Goal: Task Accomplishment & Management: Manage account settings

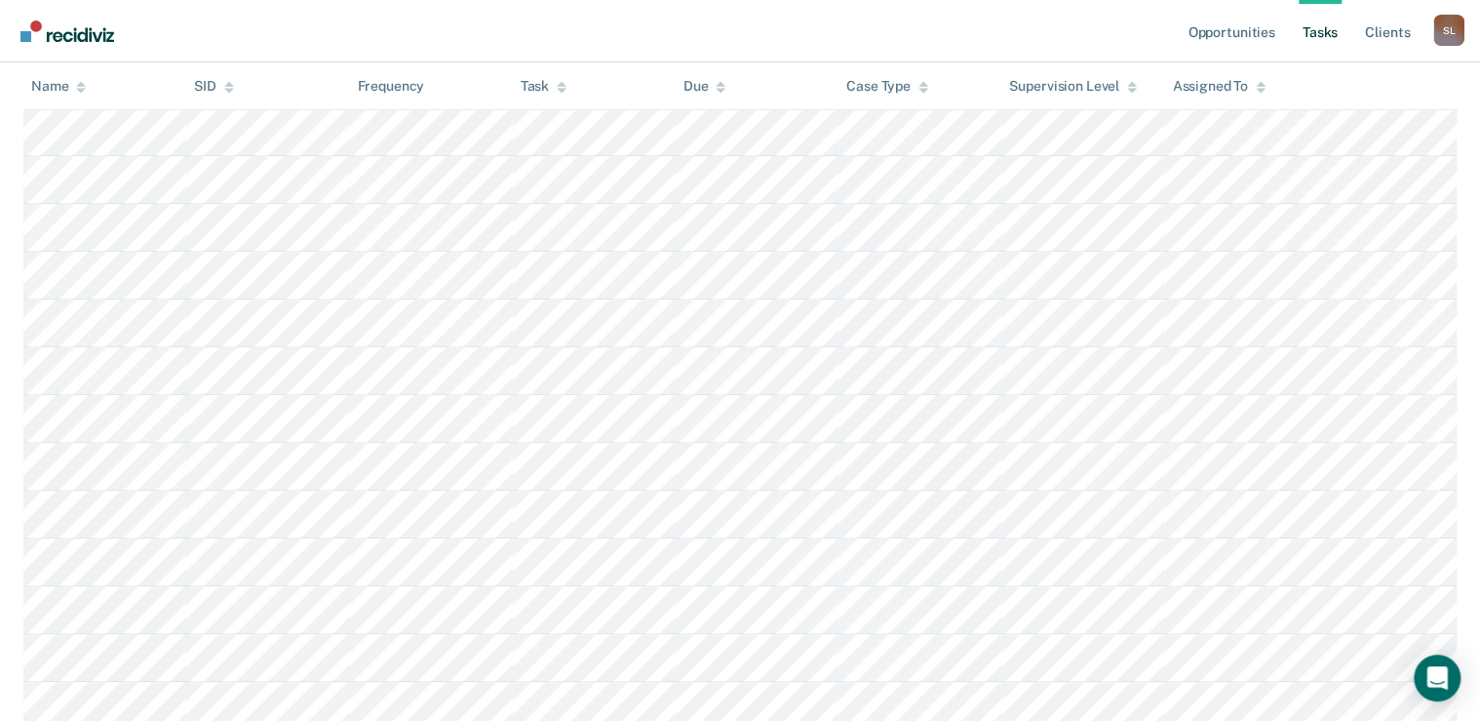
scroll to position [78, 0]
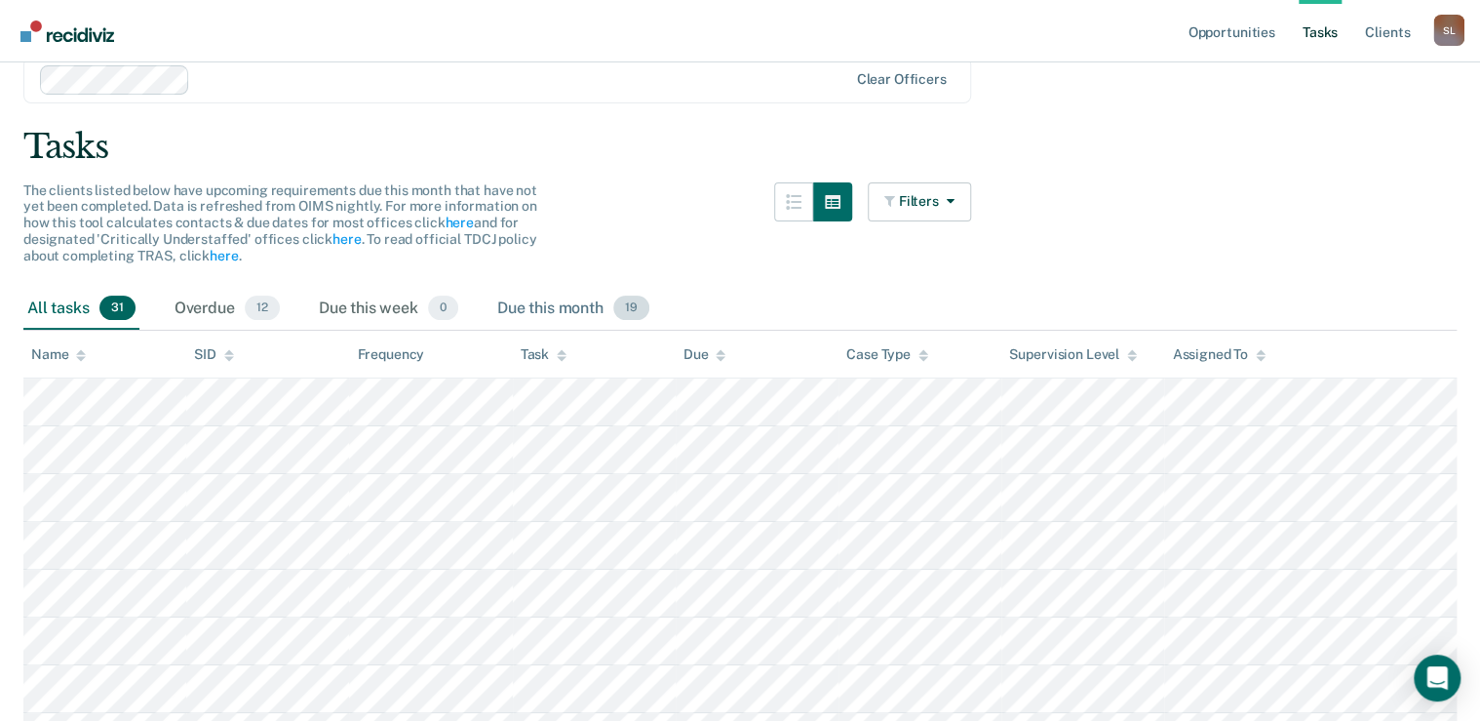
click at [578, 307] on div "Due this month 19" at bounding box center [573, 309] width 160 height 43
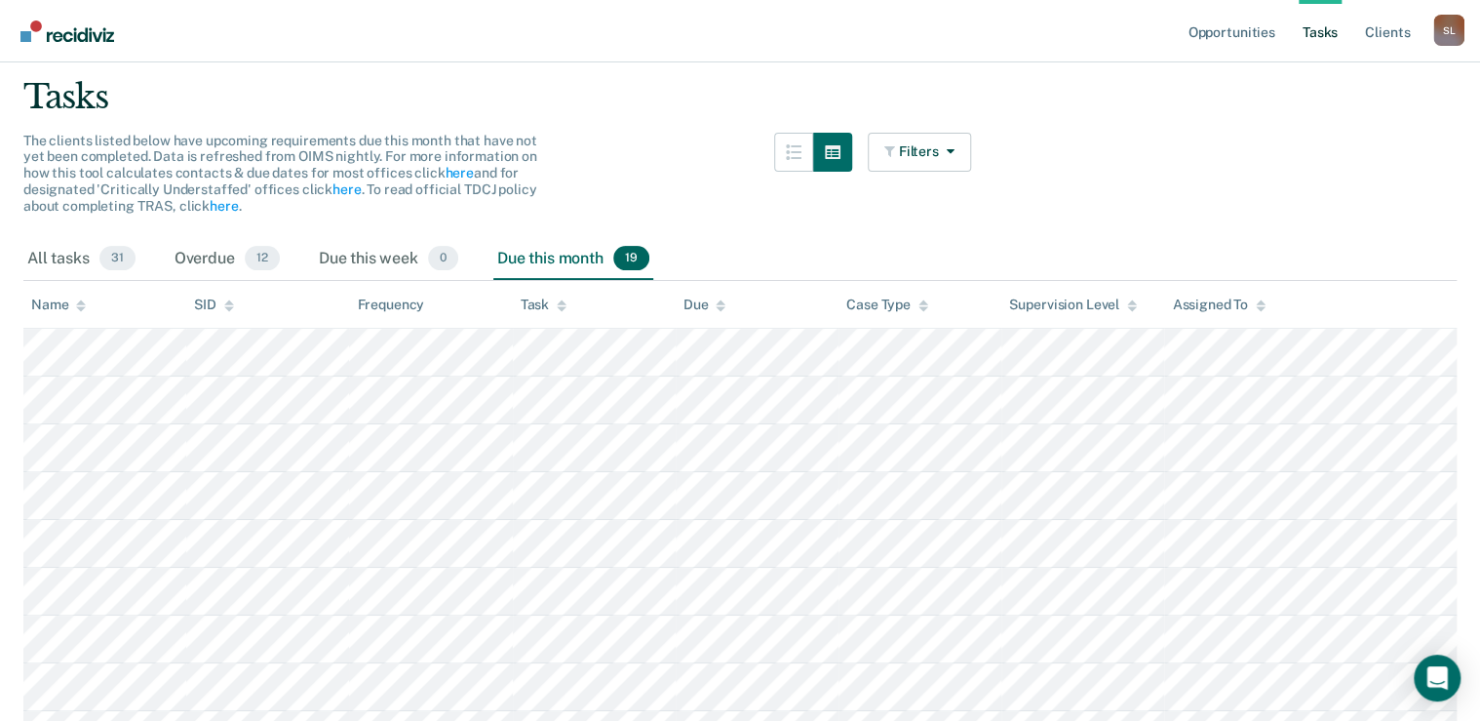
scroll to position [156, 0]
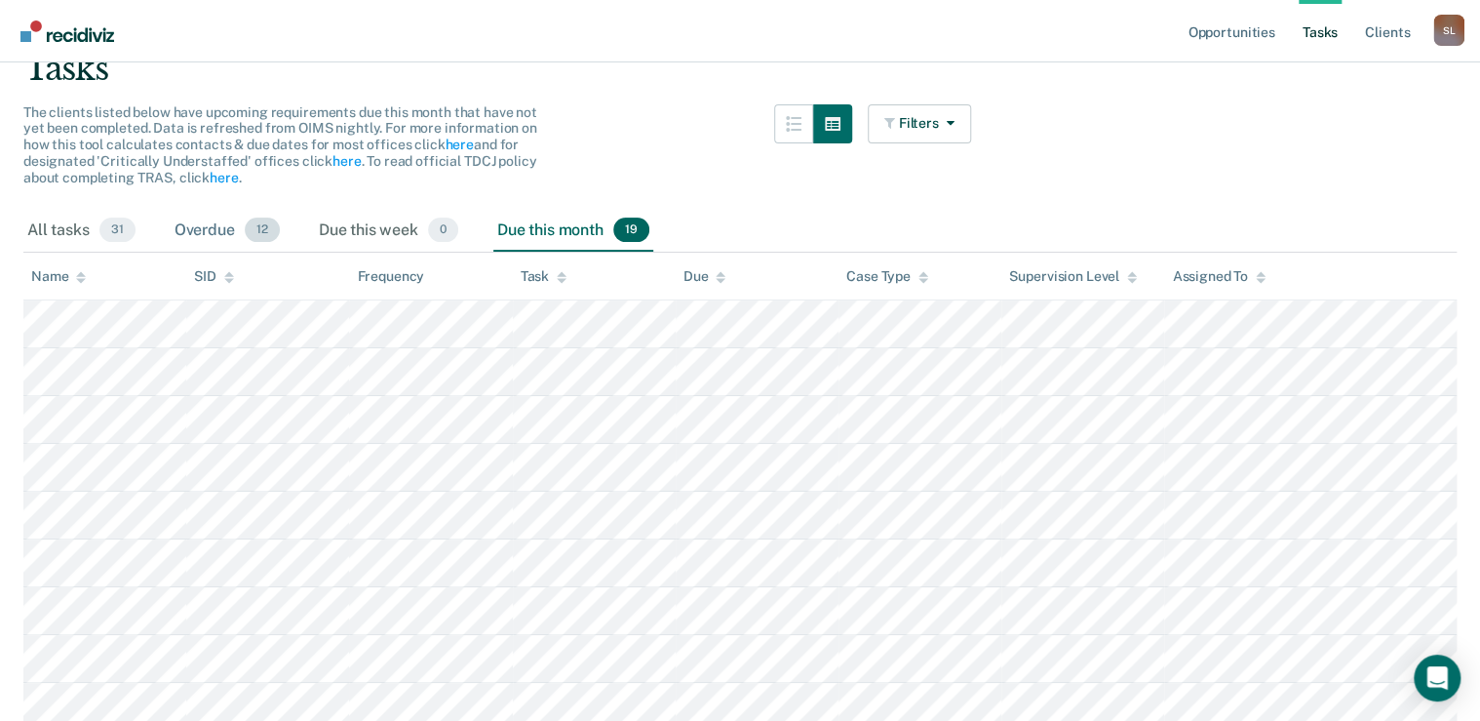
click at [241, 231] on div "Overdue 12" at bounding box center [227, 231] width 113 height 43
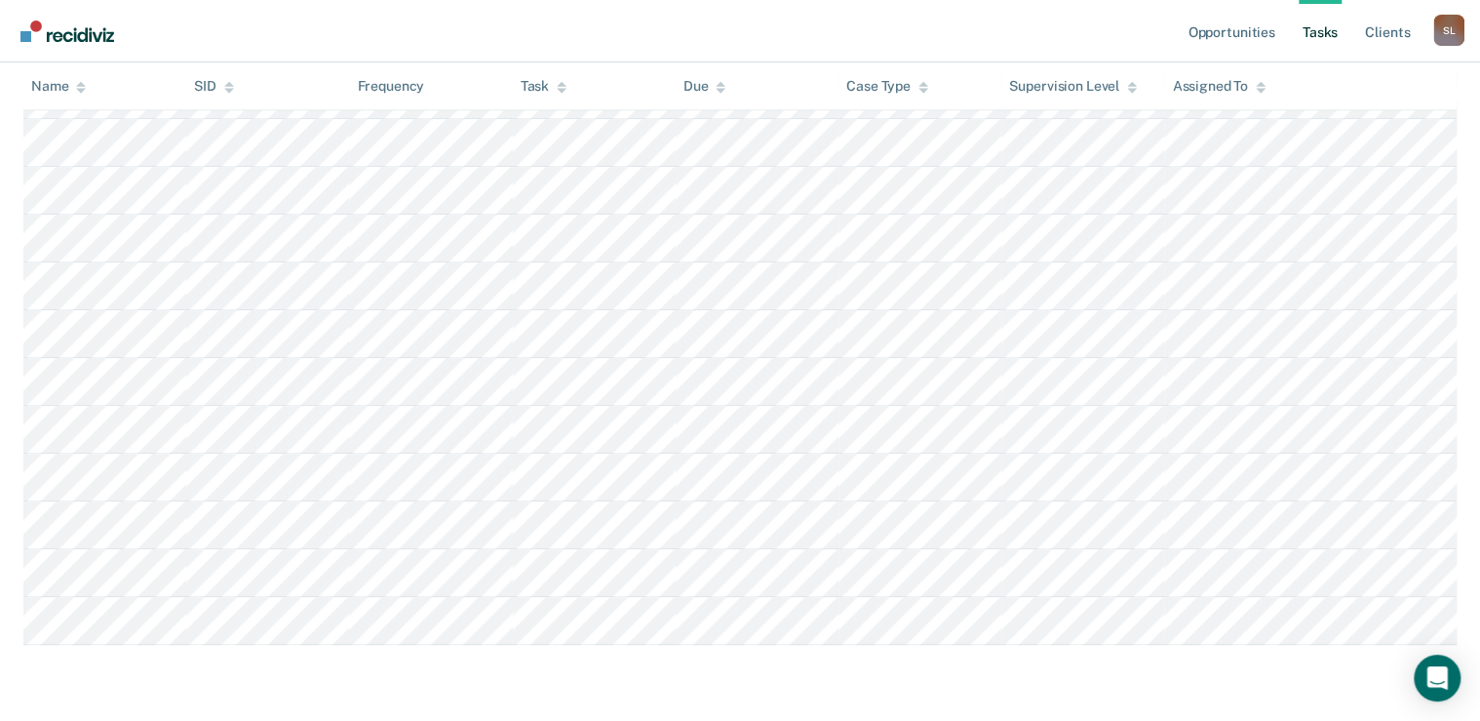
scroll to position [151, 0]
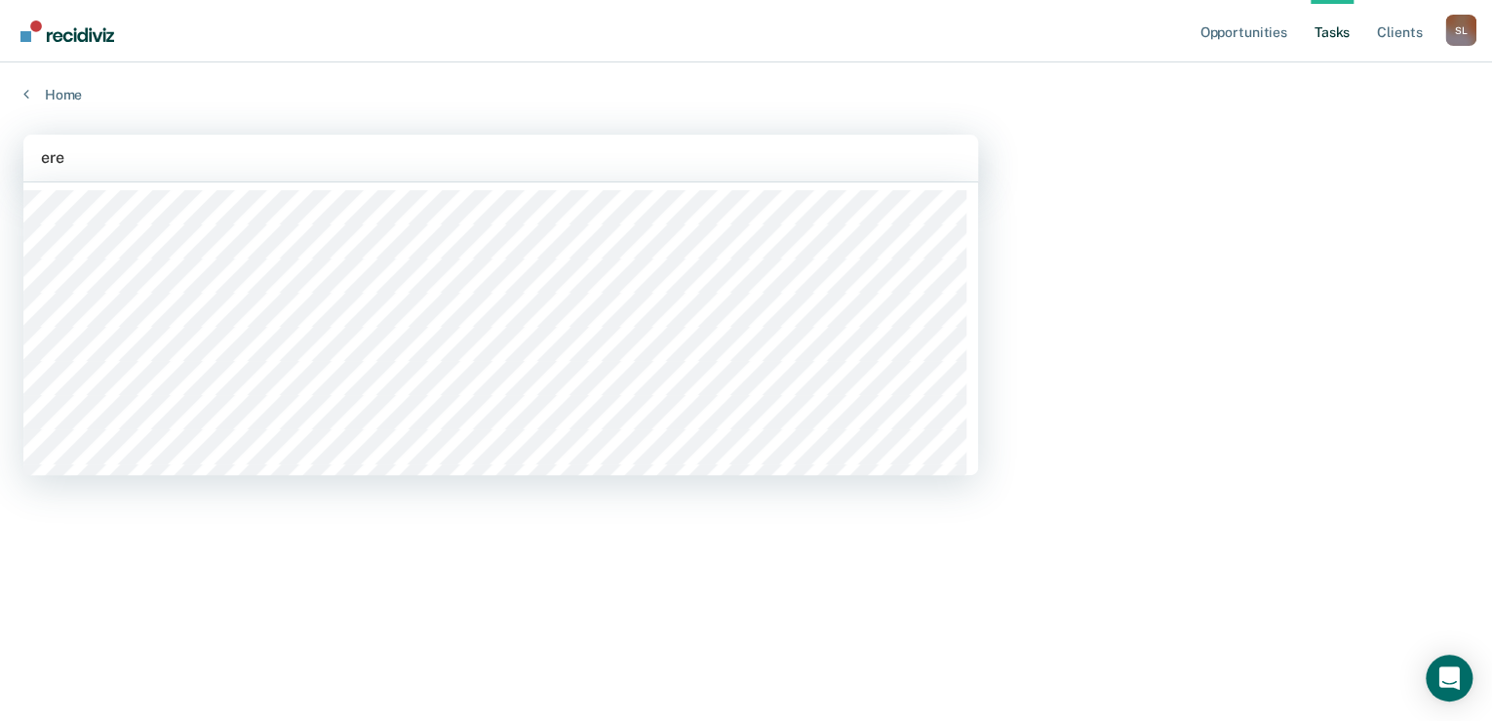
type input "eren"
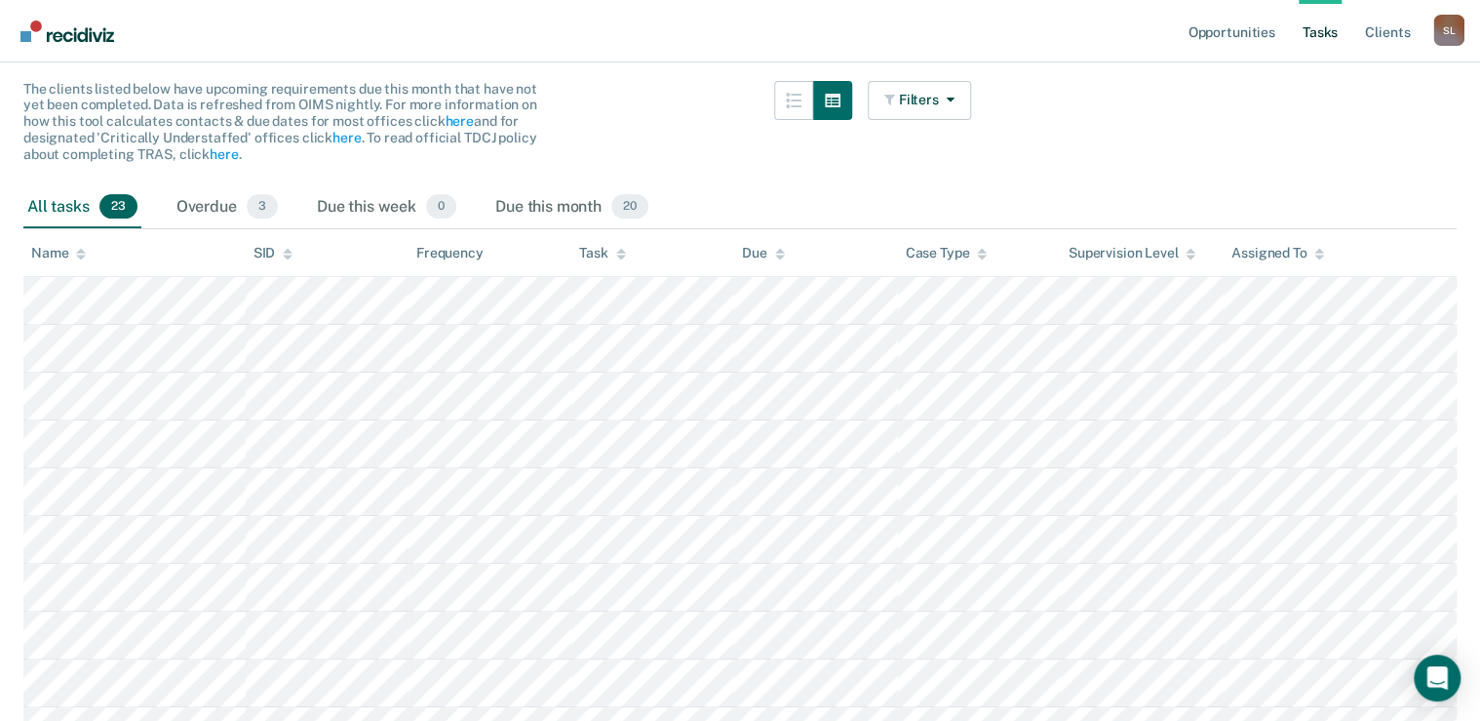
scroll to position [177, 0]
